Goal: Information Seeking & Learning: Learn about a topic

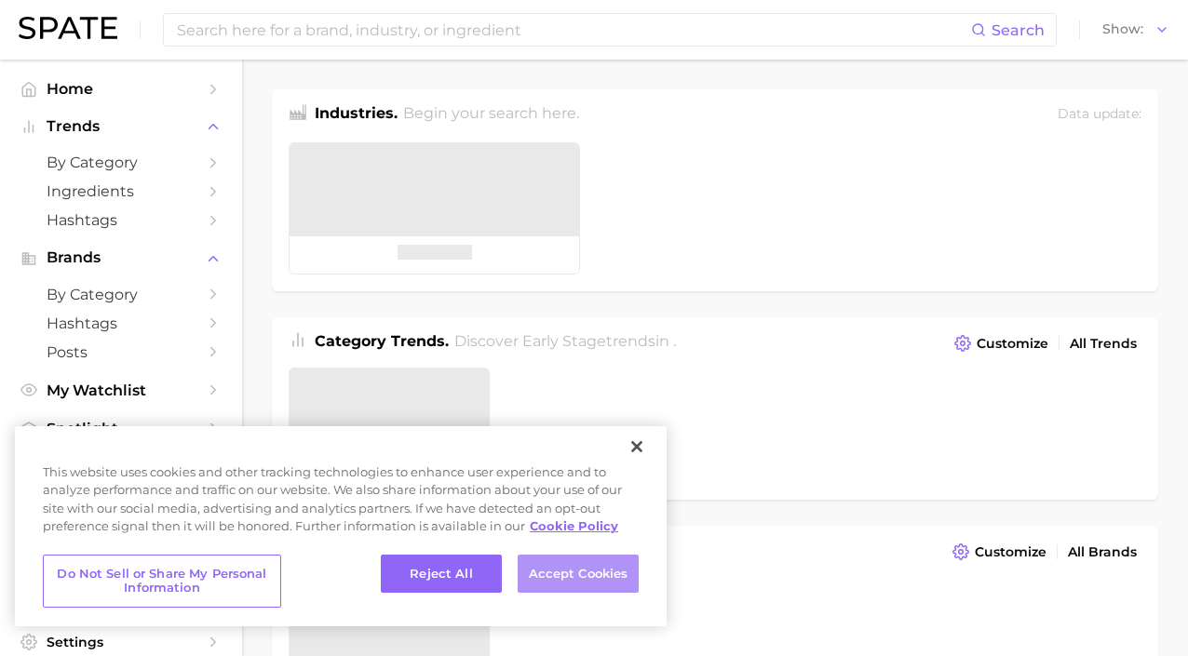
click at [547, 579] on button "Accept Cookies" at bounding box center [578, 574] width 121 height 39
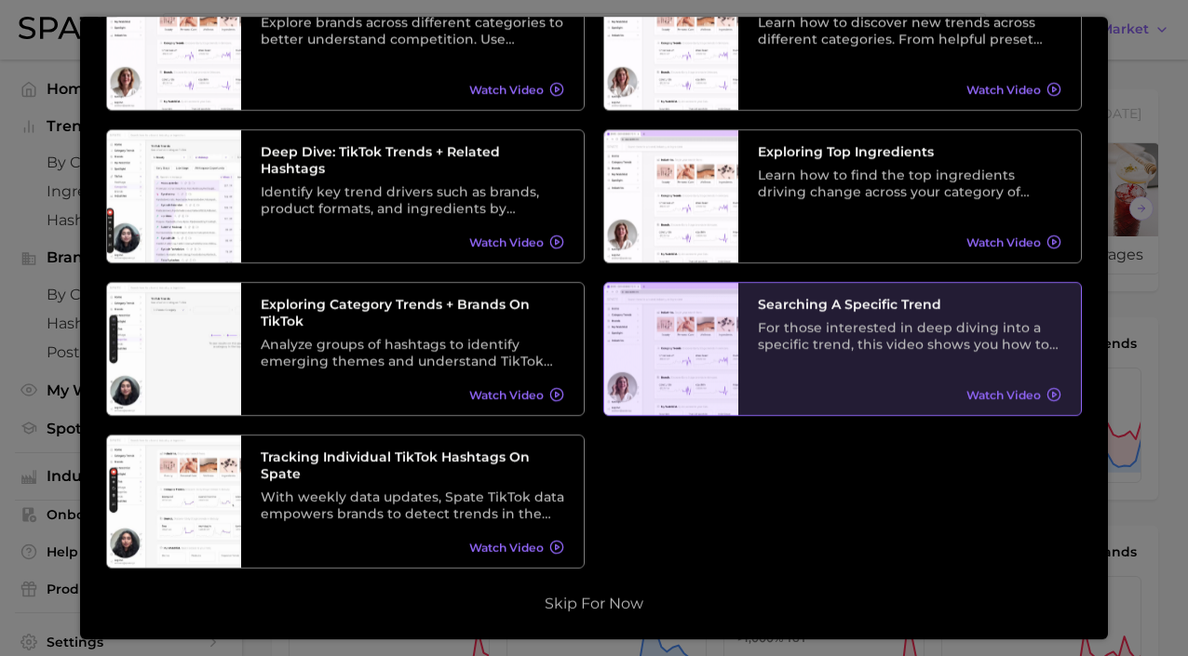
scroll to position [69, 0]
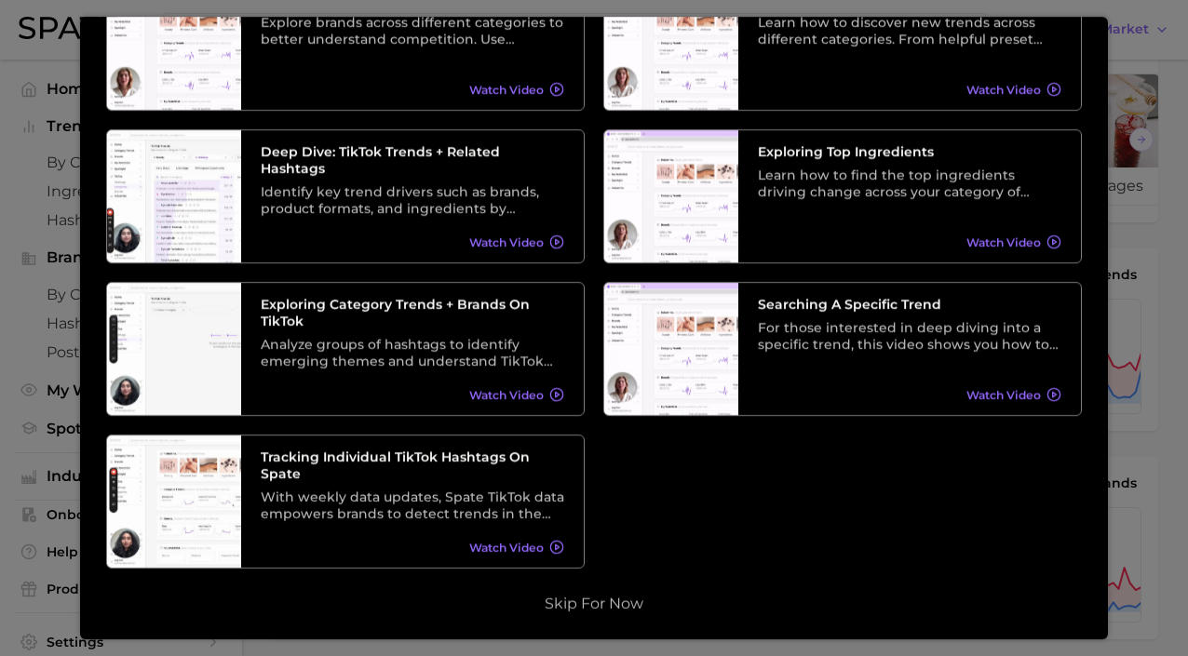
click at [587, 589] on div "Quickstart Make the most of your subscription with these helpful tips: Welcome …" at bounding box center [594, 179] width 976 height 869
click at [587, 597] on button "Skip for now" at bounding box center [594, 604] width 110 height 19
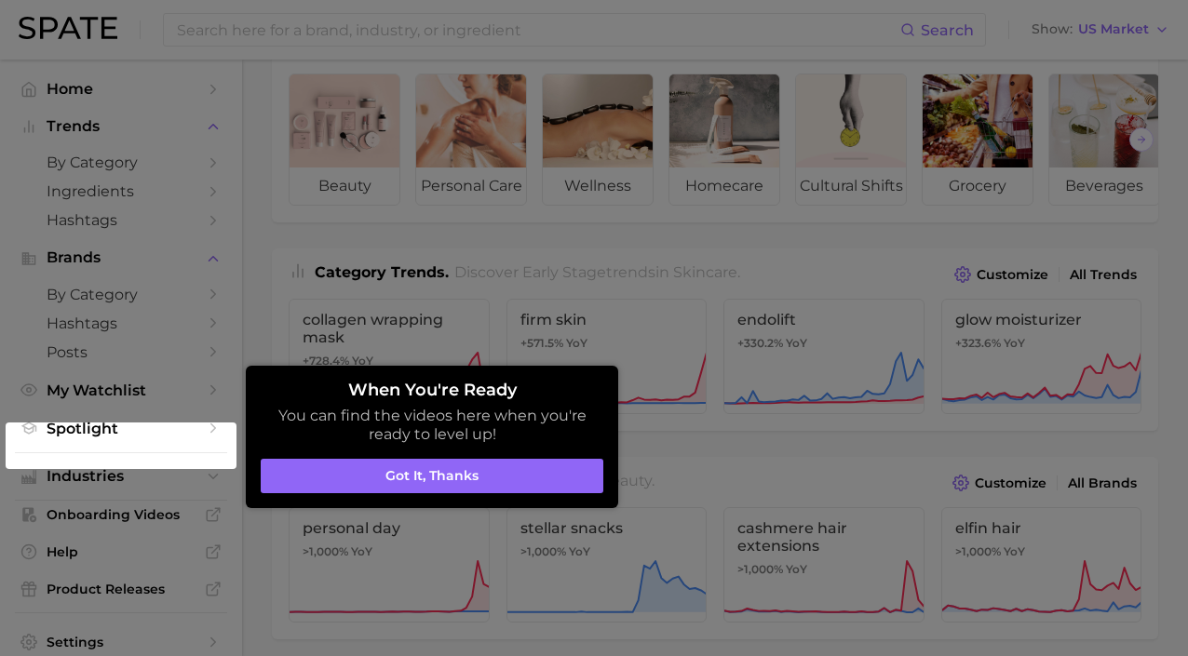
scroll to position [0, 0]
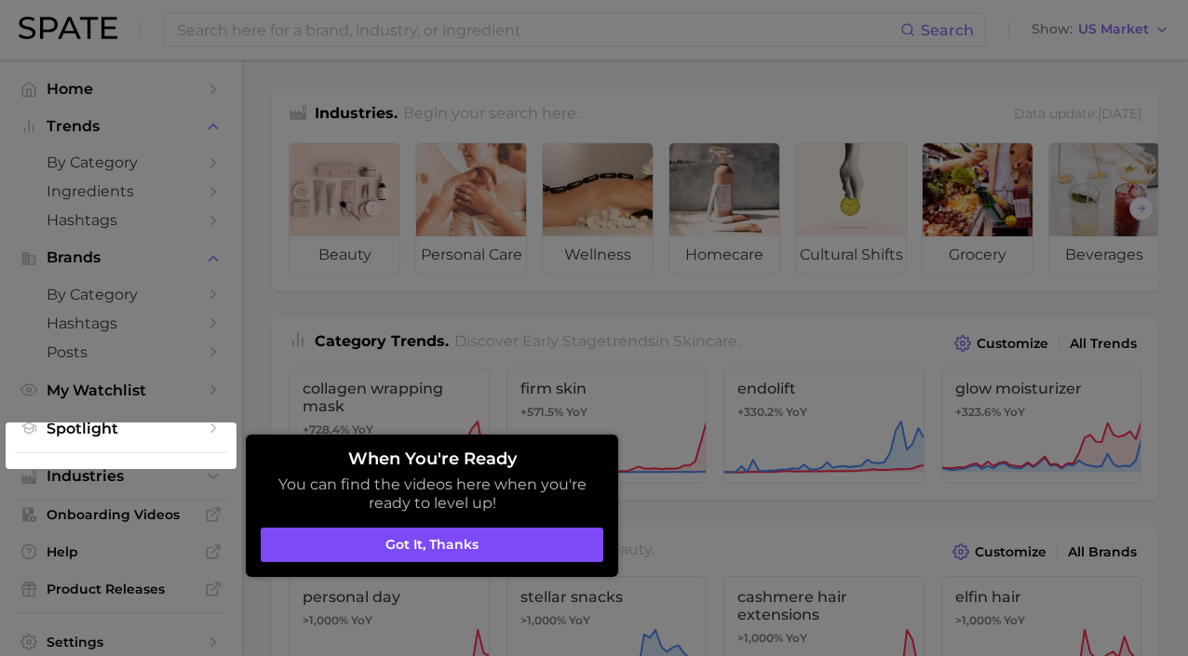
click at [499, 548] on button "Got it, thanks" at bounding box center [432, 545] width 343 height 35
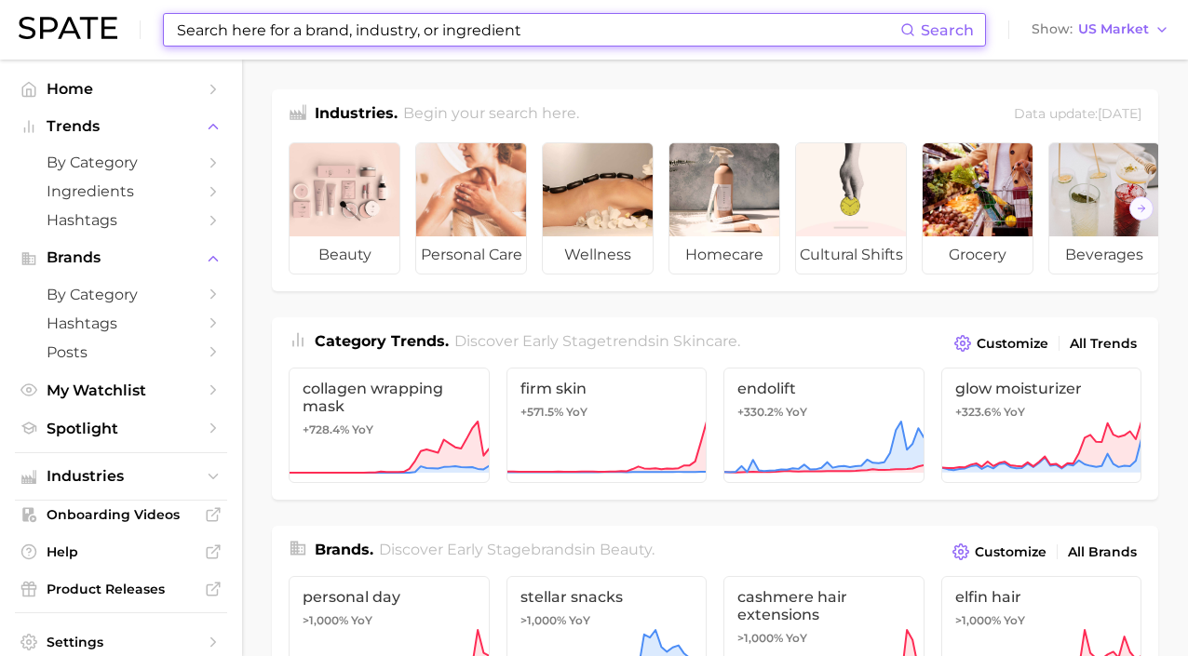
click at [344, 23] on input at bounding box center [537, 30] width 725 height 32
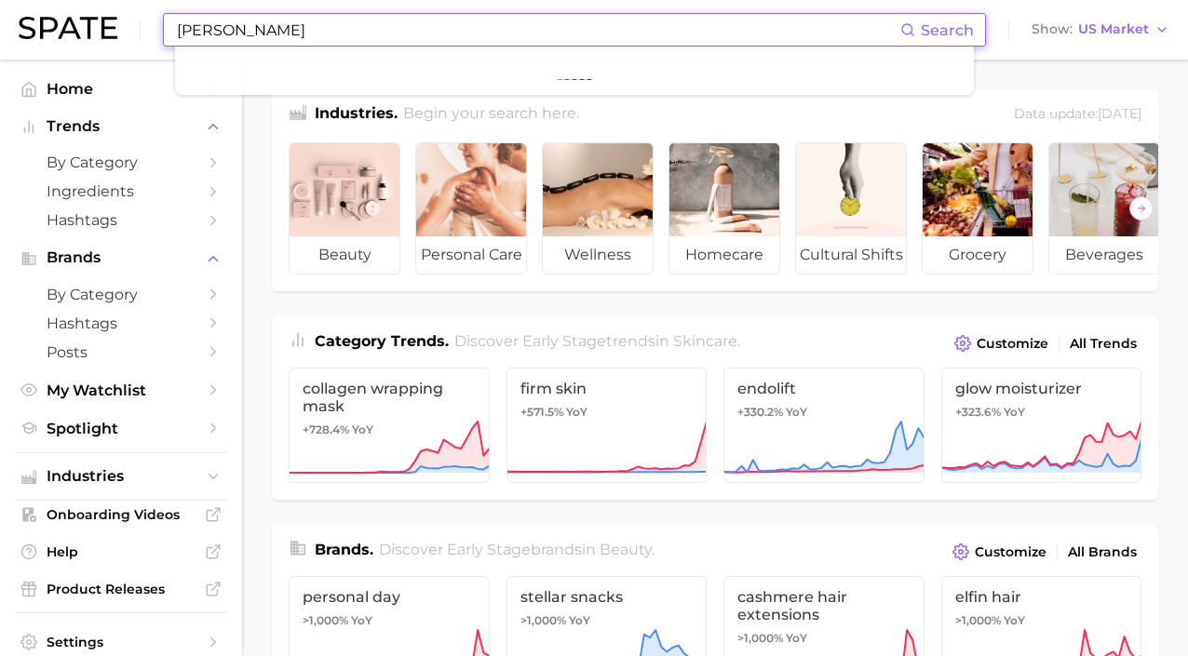
type input "[PERSON_NAME]"
click at [331, 23] on input "[PERSON_NAME]" at bounding box center [537, 30] width 725 height 32
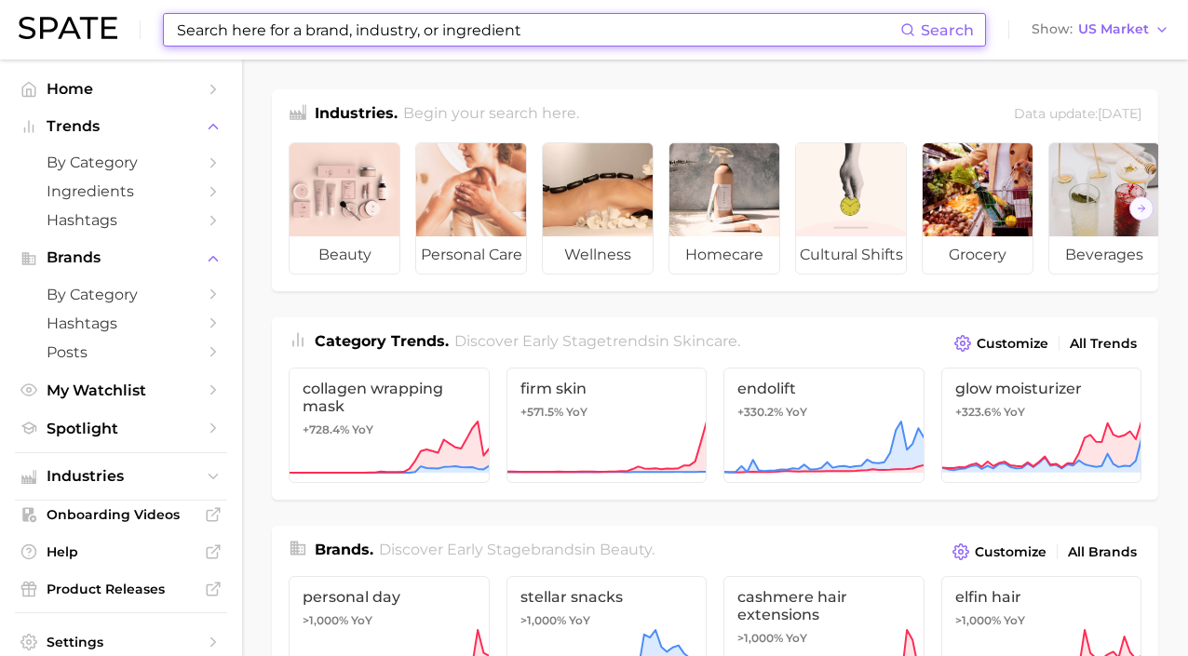
type input "s"
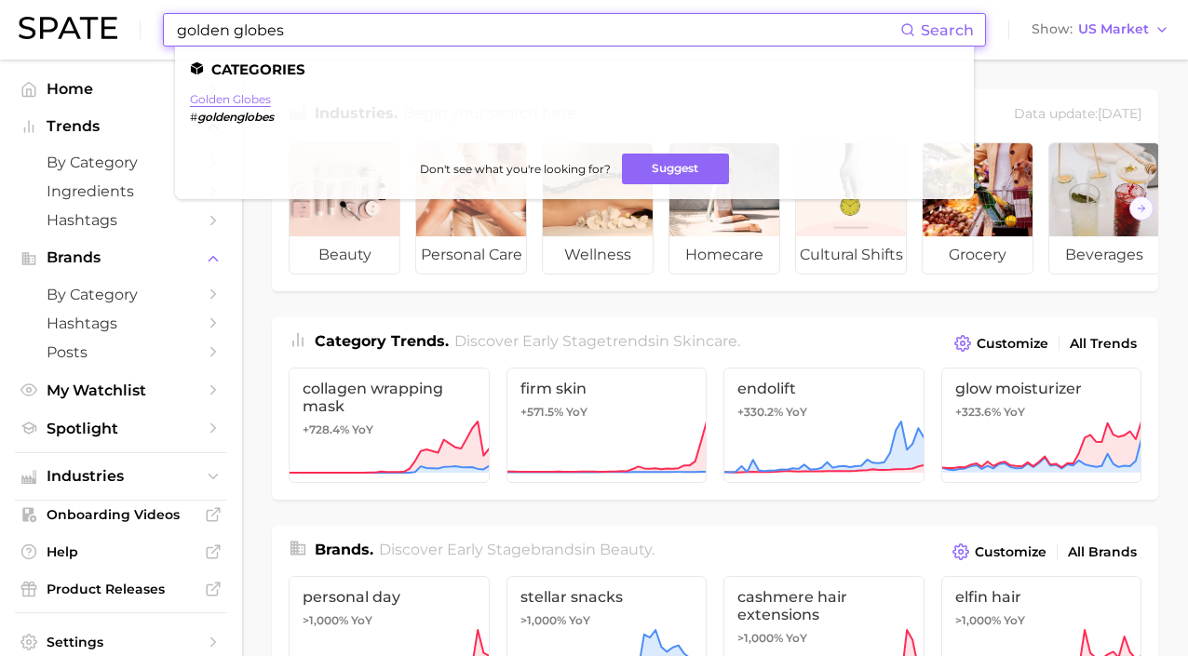
type input "golden globes"
click at [252, 102] on link "golden globes" at bounding box center [230, 99] width 81 height 14
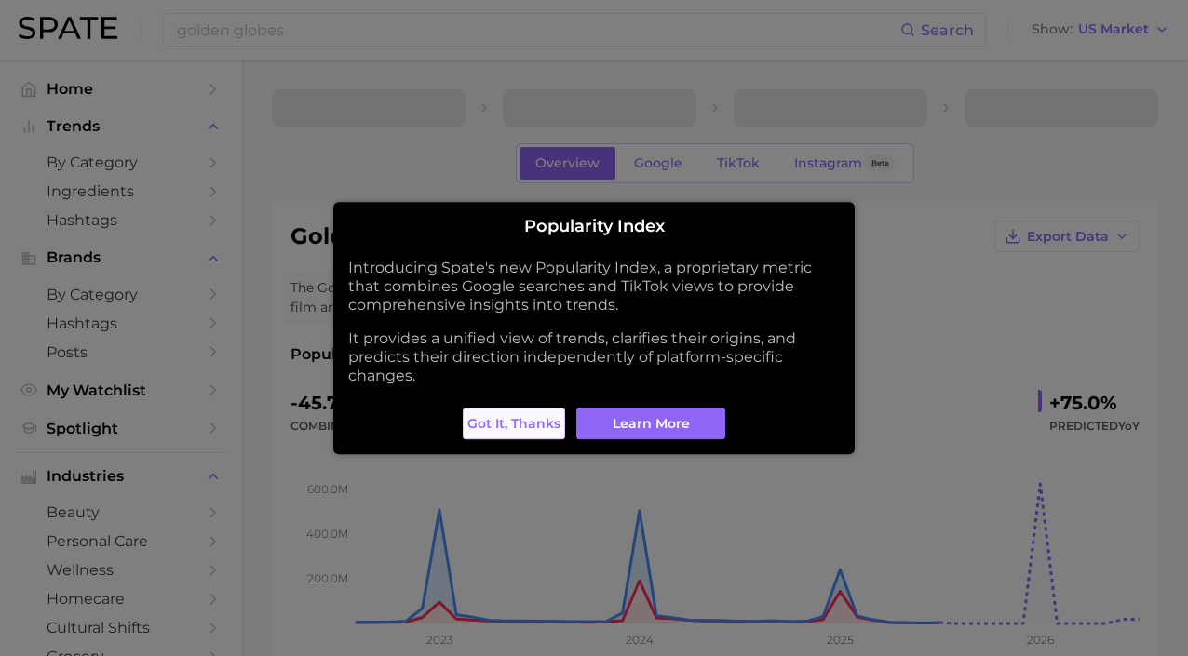
click at [532, 417] on span "Got it, thanks" at bounding box center [513, 424] width 93 height 16
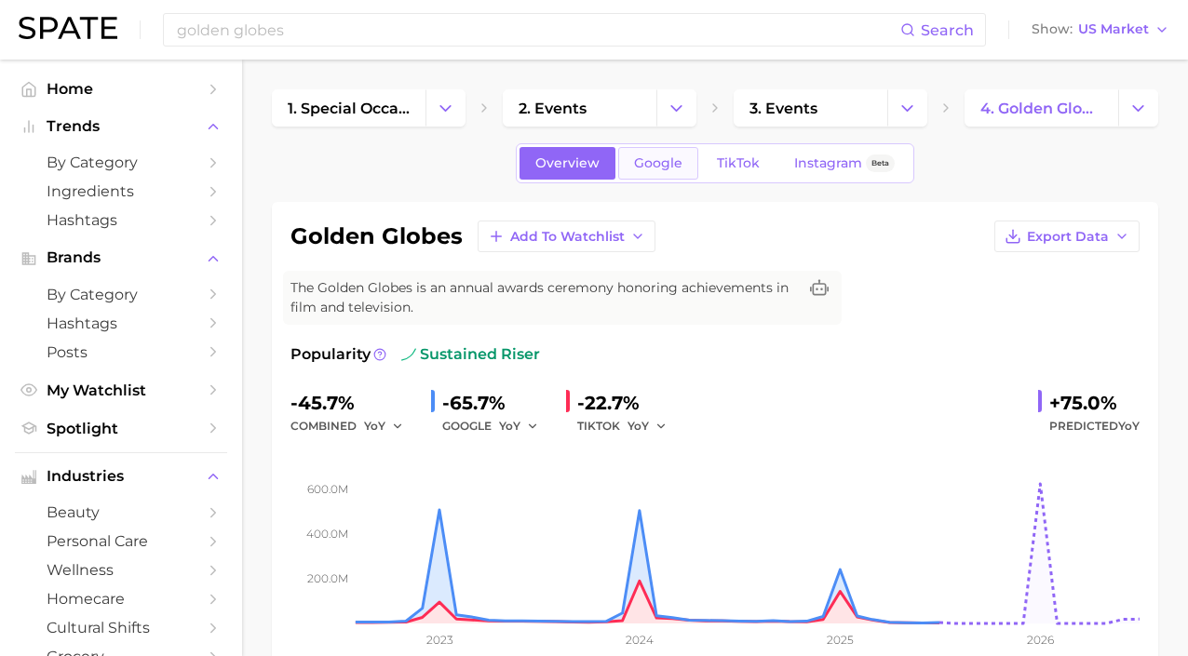
click at [666, 167] on span "Google" at bounding box center [658, 163] width 48 height 16
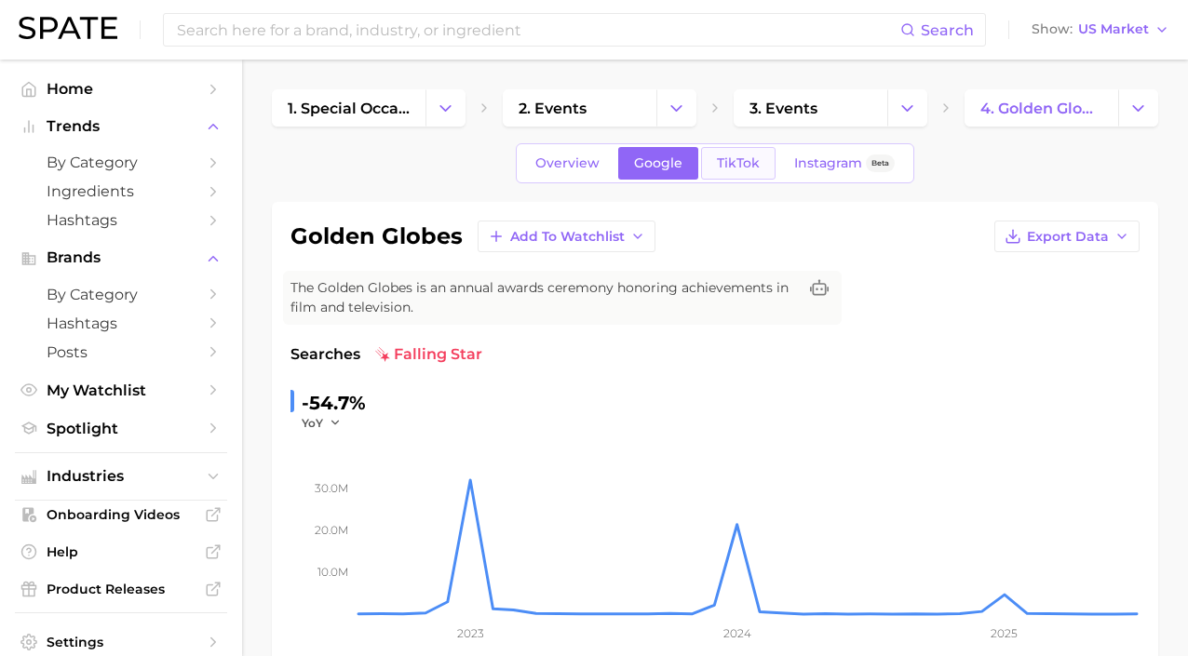
click at [726, 162] on span "TikTok" at bounding box center [738, 163] width 43 height 16
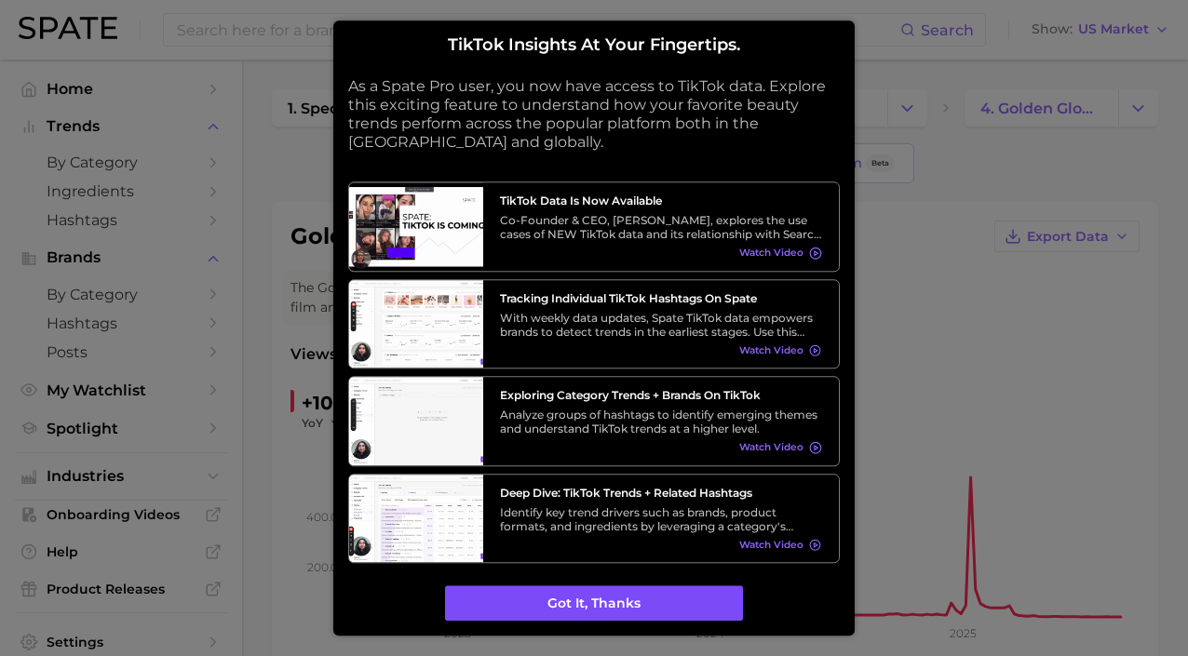
click at [627, 586] on button "Got it, thanks" at bounding box center [594, 603] width 298 height 35
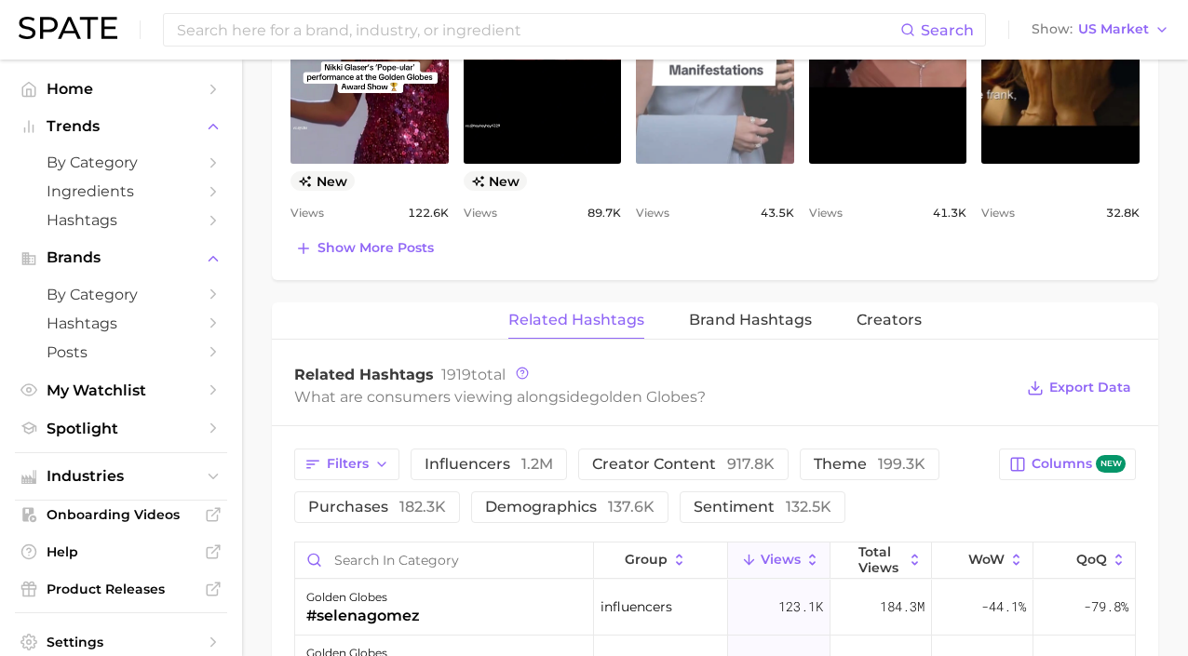
scroll to position [1180, 0]
